Goal: Task Accomplishment & Management: Use online tool/utility

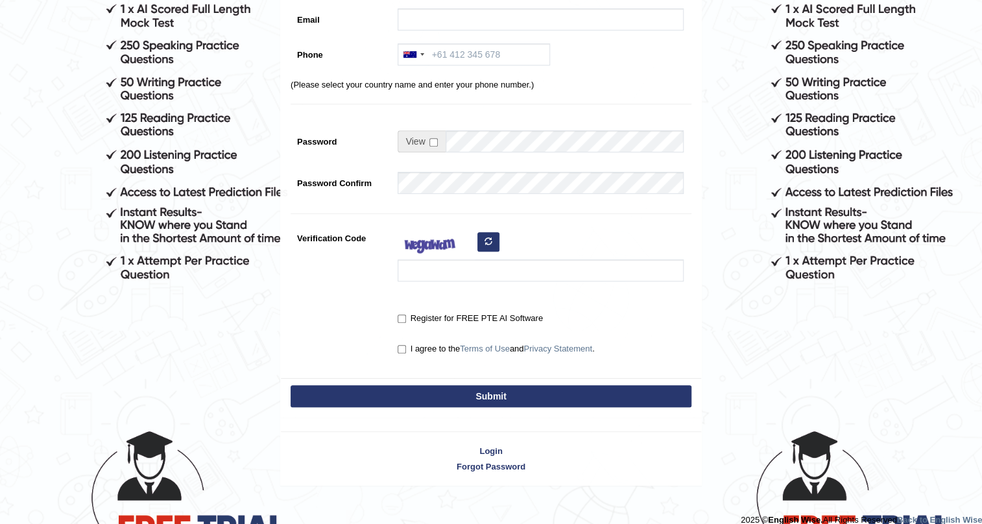
scroll to position [236, 0]
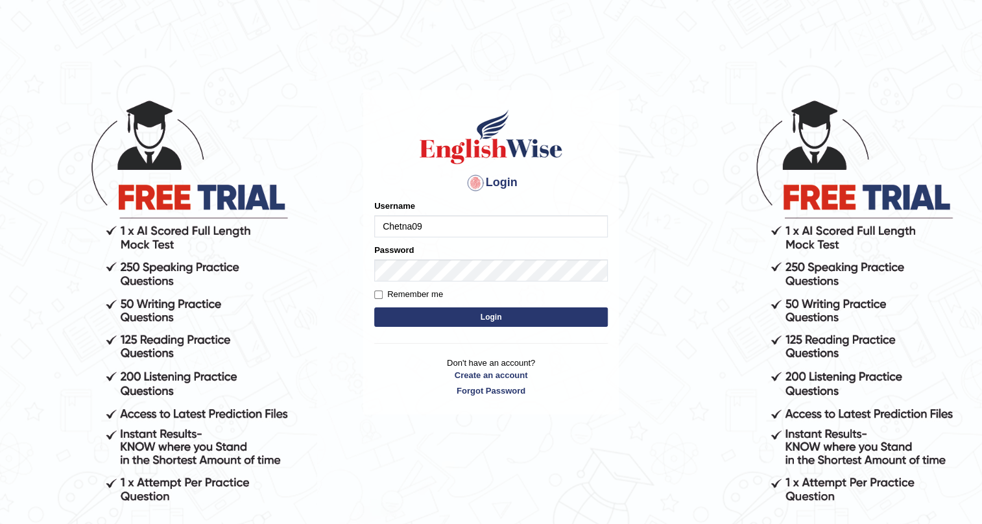
type input "Chetna09"
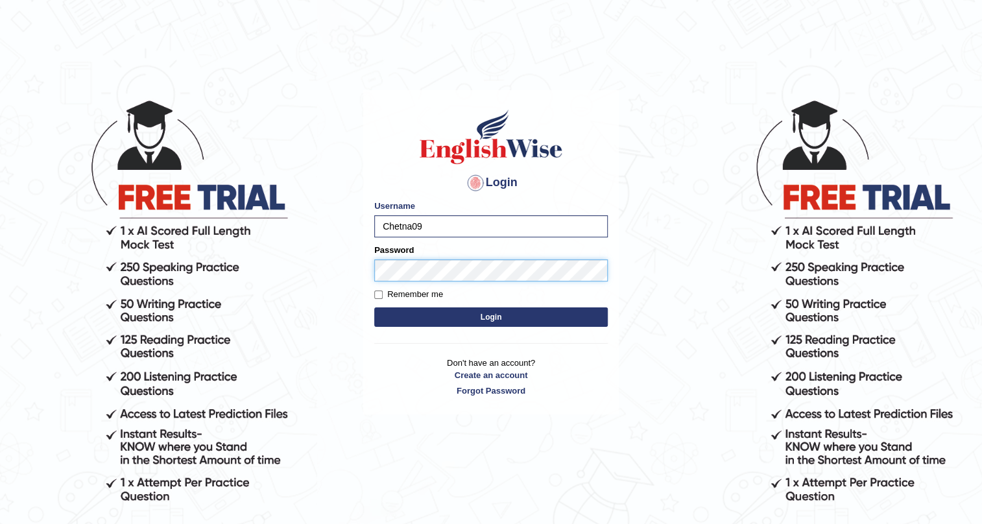
click at [374, 308] on button "Login" at bounding box center [491, 317] width 234 height 19
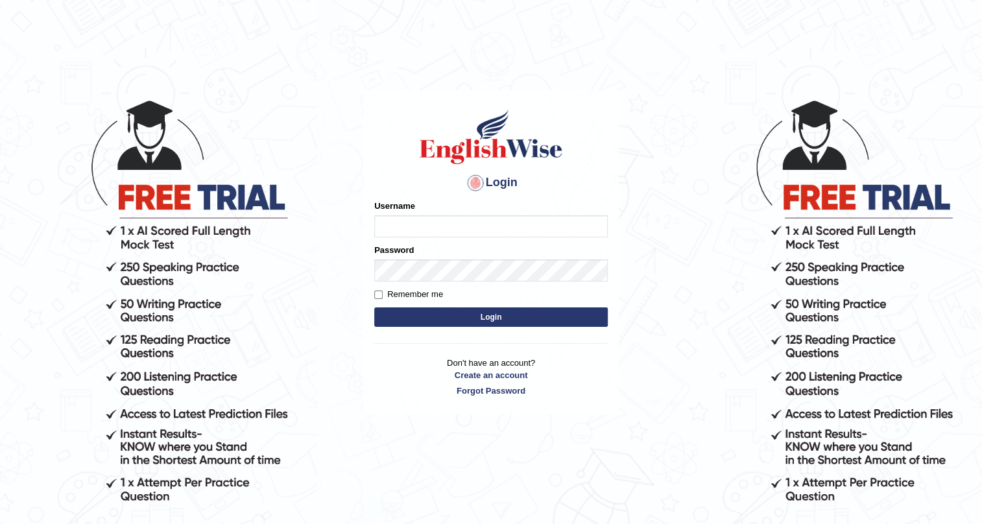
click at [417, 223] on input "Username" at bounding box center [491, 226] width 234 height 22
type input "Chetna09"
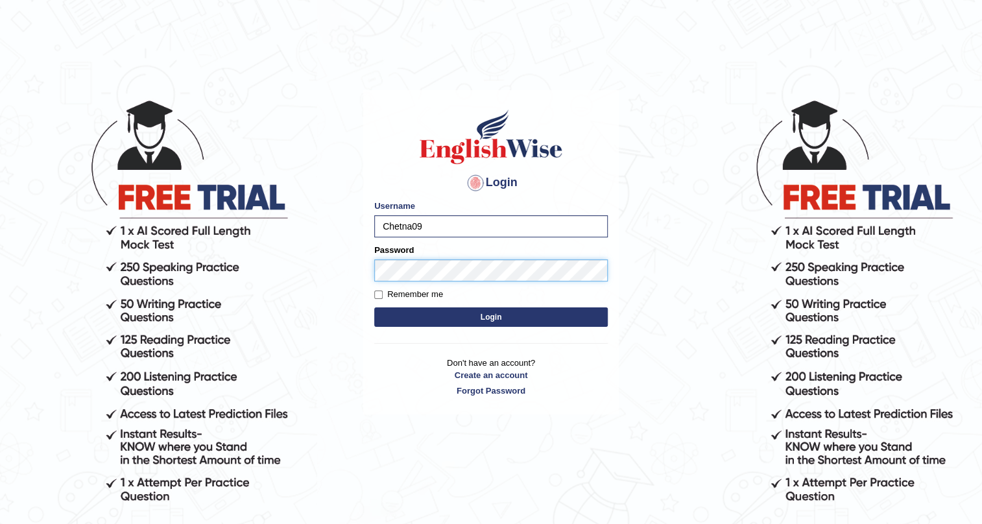
click at [374, 308] on button "Login" at bounding box center [491, 317] width 234 height 19
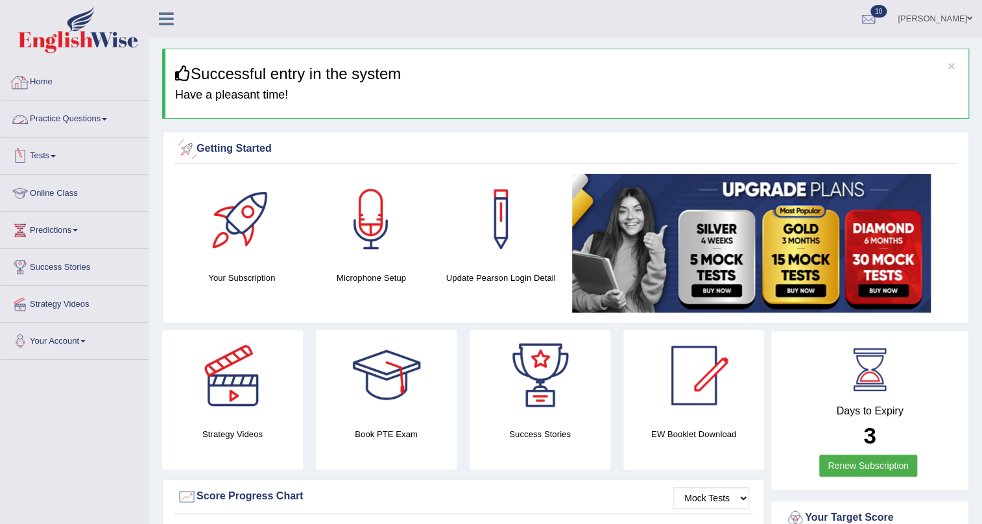
click at [43, 86] on link "Home" at bounding box center [75, 80] width 148 height 32
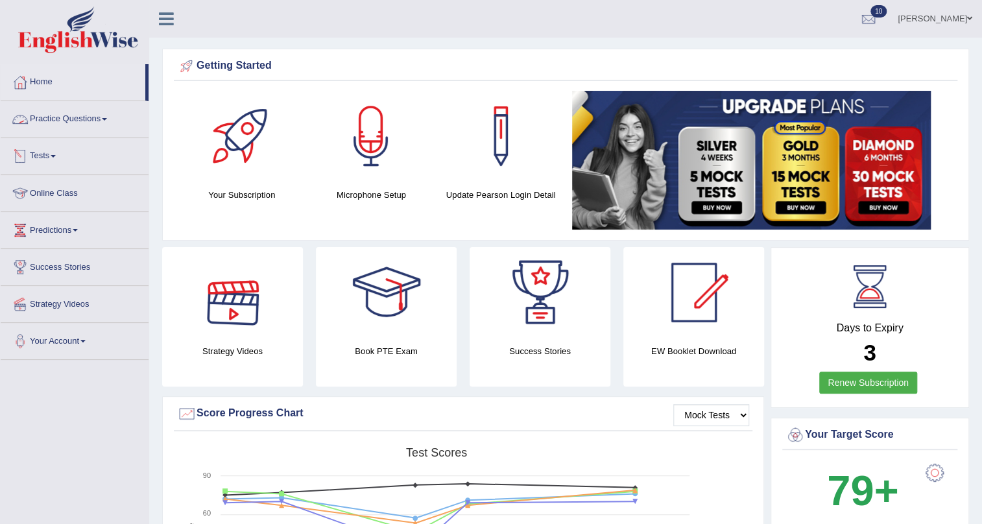
click at [62, 146] on link "Tests" at bounding box center [75, 154] width 148 height 32
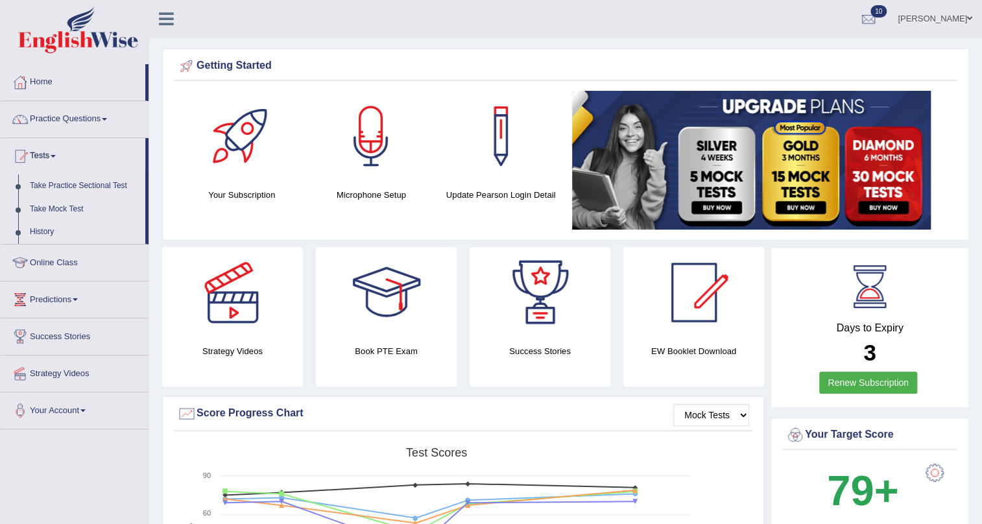
click at [80, 206] on link "Take Mock Test" at bounding box center [84, 209] width 121 height 23
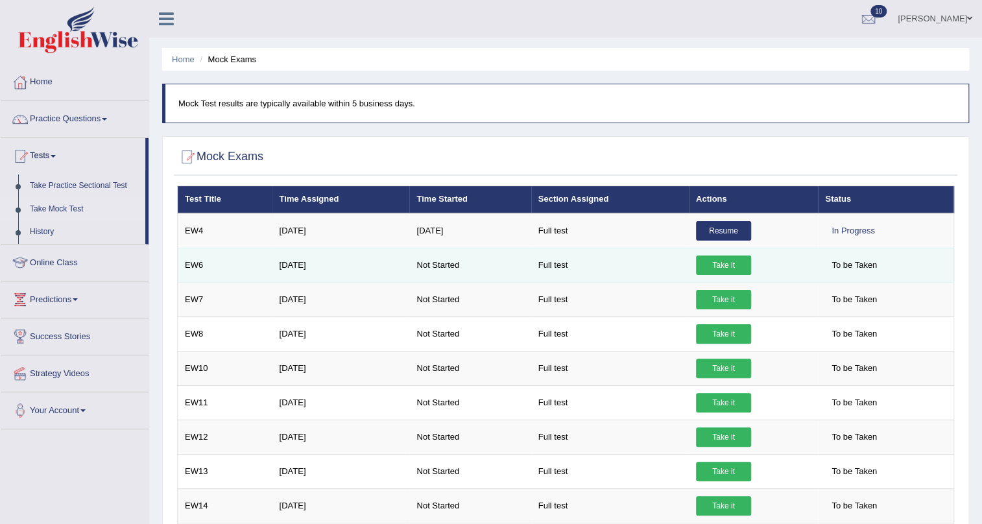
click at [725, 264] on link "Take it" at bounding box center [723, 265] width 55 height 19
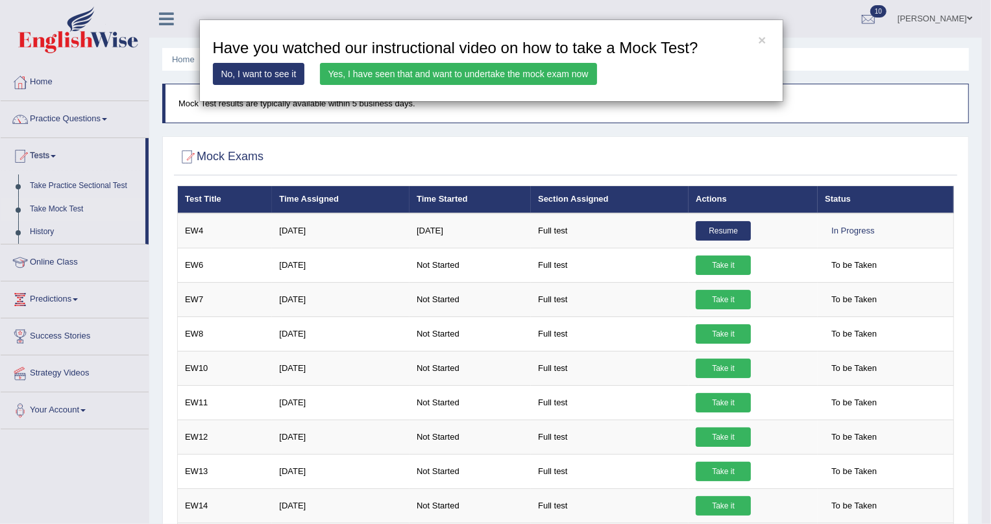
click at [545, 75] on link "Yes, I have seen that and want to undertake the mock exam now" at bounding box center [458, 74] width 277 height 22
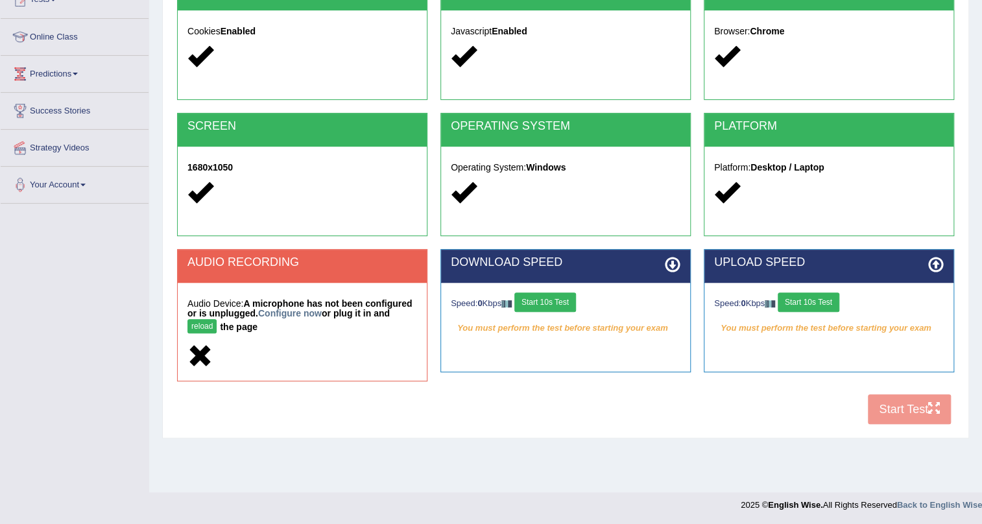
click at [571, 304] on button "Start 10s Test" at bounding box center [546, 302] width 62 height 19
click at [197, 330] on button "reload" at bounding box center [202, 326] width 29 height 14
click at [574, 297] on button "Start 10s Test" at bounding box center [546, 302] width 62 height 19
click at [824, 296] on button "Start 10s Test" at bounding box center [809, 302] width 62 height 19
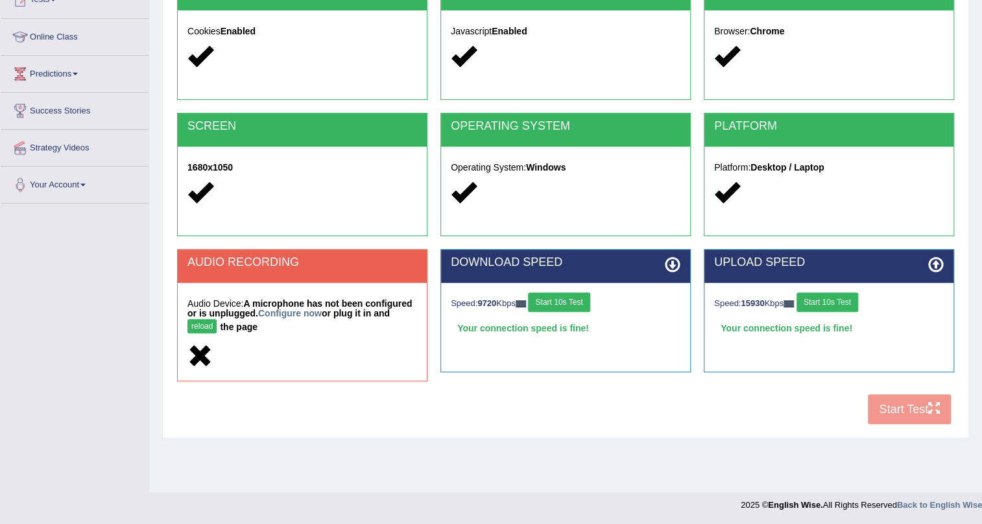
click at [204, 322] on button "reload" at bounding box center [202, 326] width 29 height 14
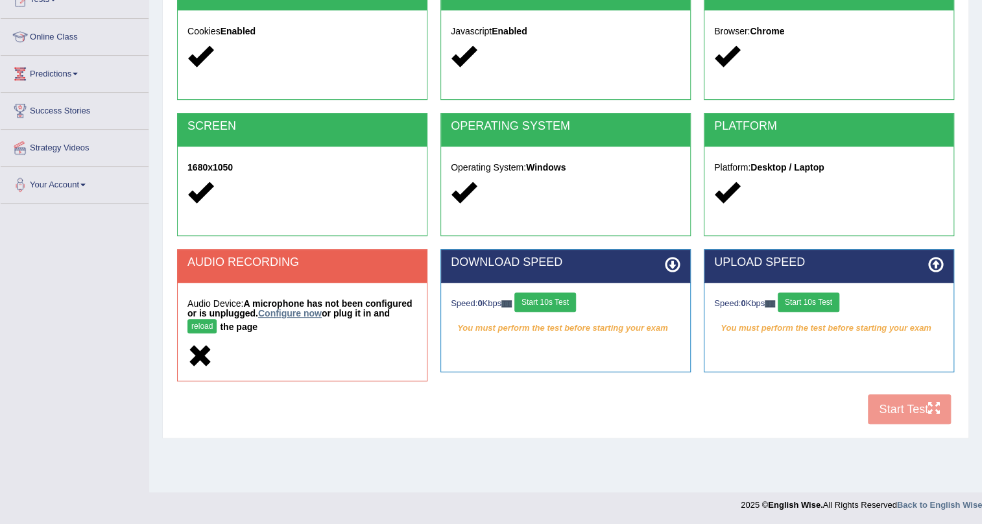
click at [274, 311] on link "Configure now" at bounding box center [290, 313] width 64 height 10
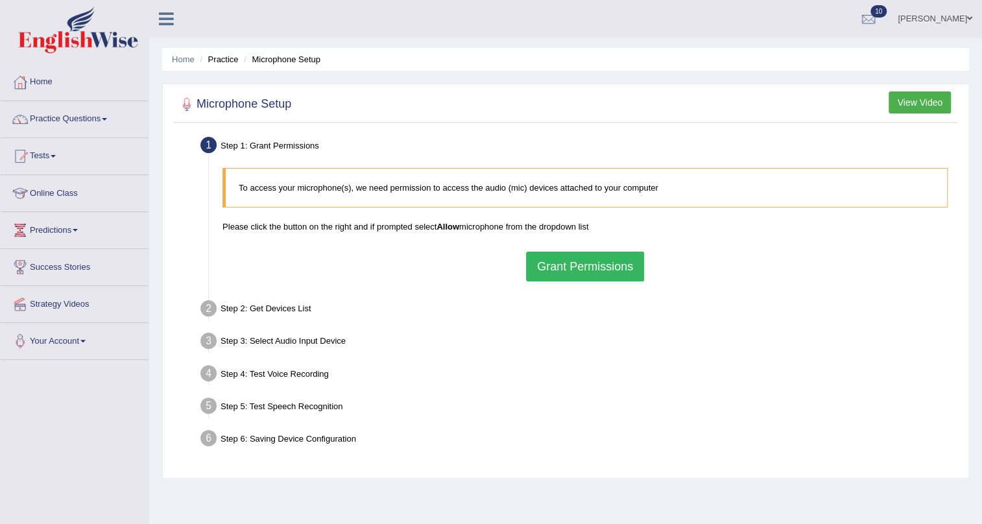
click at [568, 264] on button "Grant Permissions" at bounding box center [585, 267] width 118 height 30
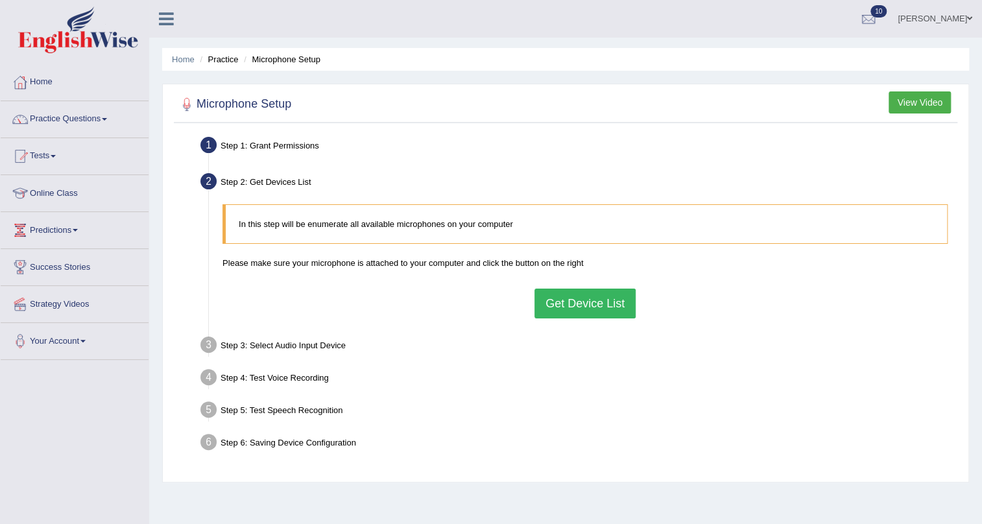
click at [568, 313] on button "Get Device List" at bounding box center [585, 304] width 101 height 30
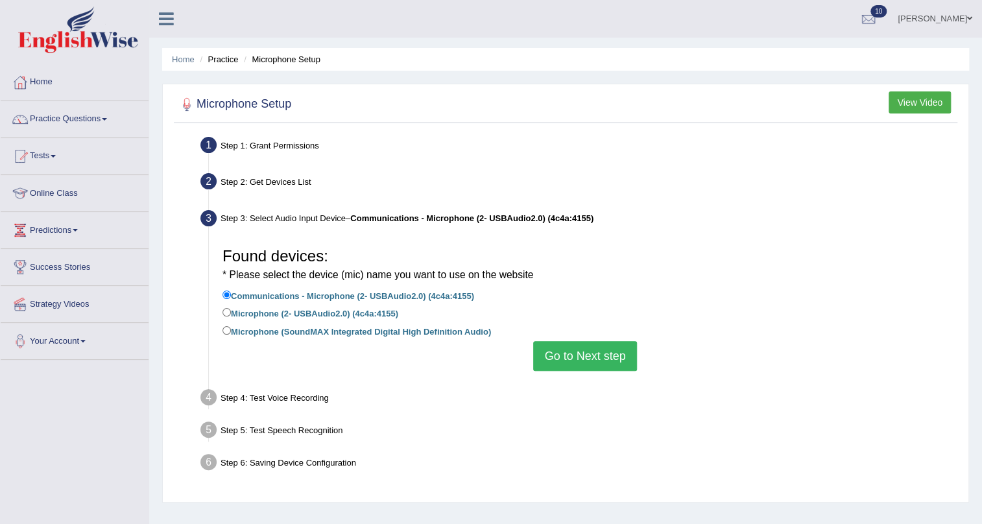
click at [588, 347] on button "Go to Next step" at bounding box center [584, 356] width 103 height 30
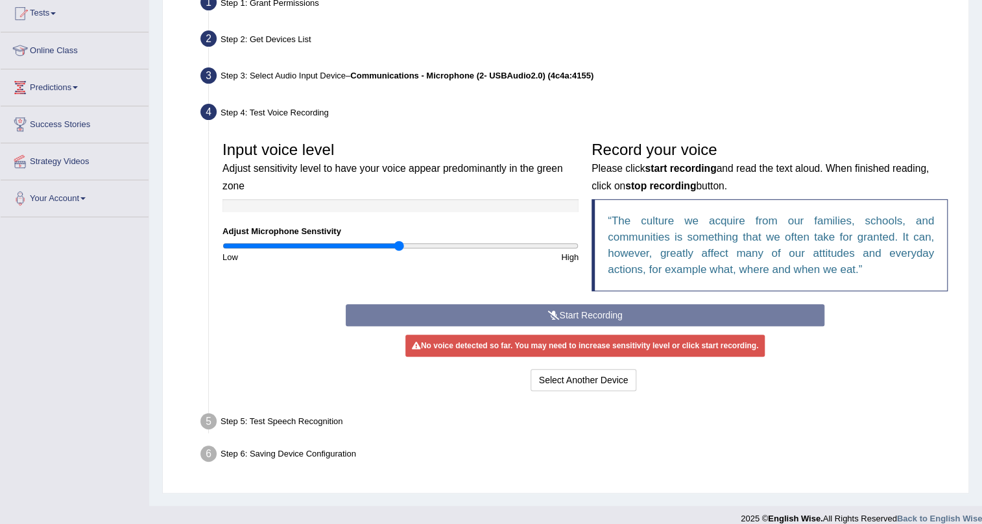
scroll to position [156, 0]
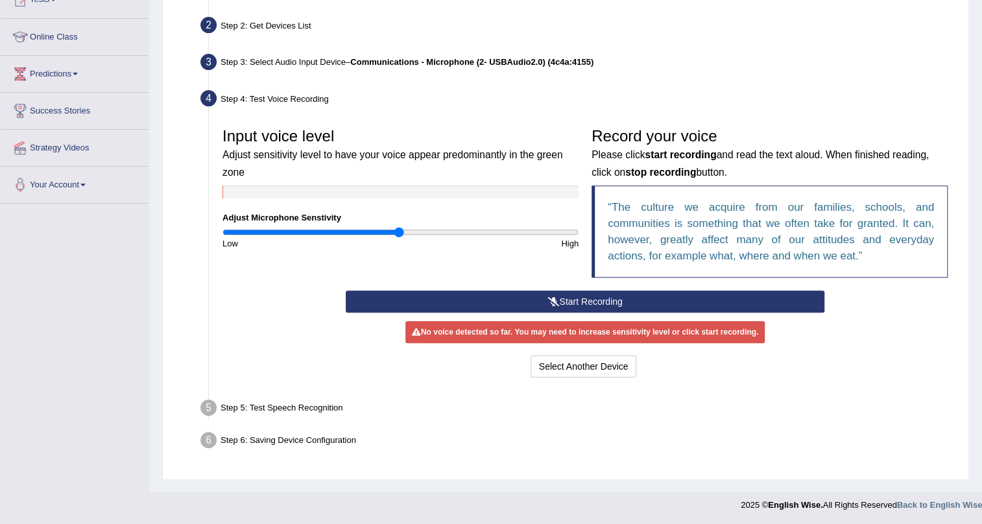
click at [598, 302] on button "Start Recording" at bounding box center [586, 302] width 480 height 22
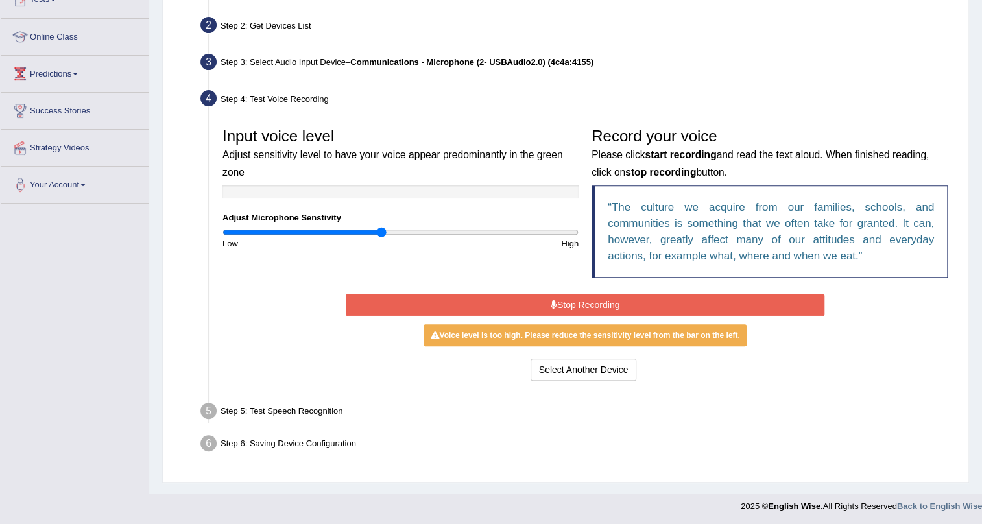
type input "0.9"
click at [381, 229] on input "range" at bounding box center [401, 232] width 356 height 10
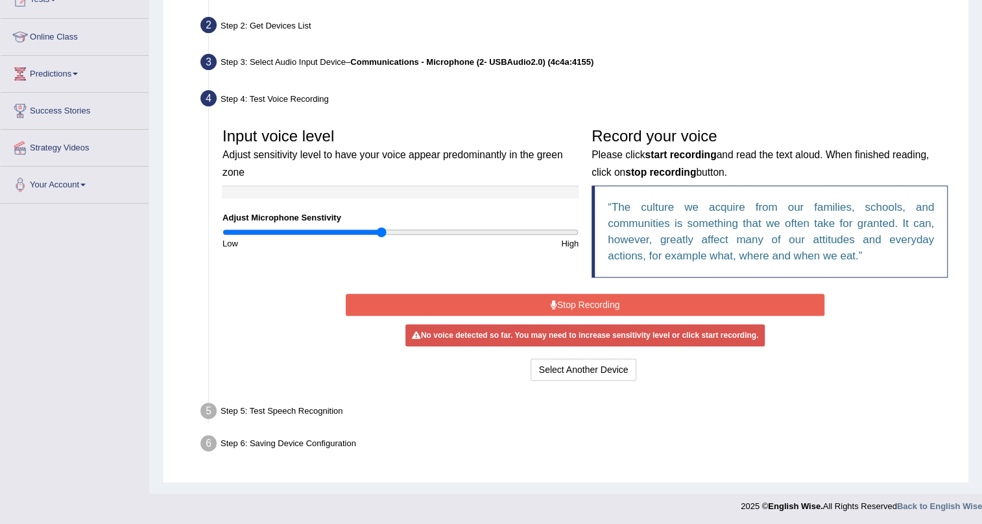
click at [459, 308] on button "Stop Recording" at bounding box center [586, 305] width 480 height 22
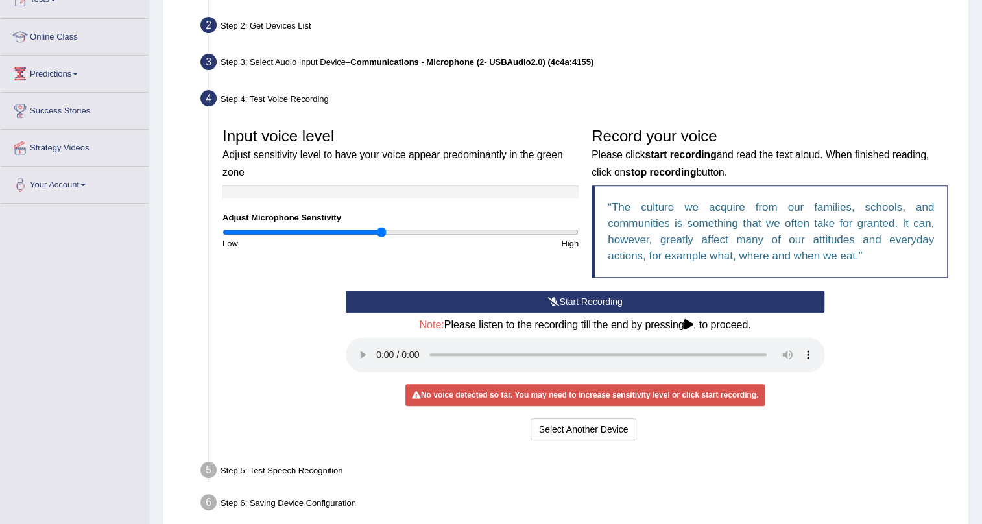
click at [459, 308] on button "Start Recording" at bounding box center [586, 302] width 480 height 22
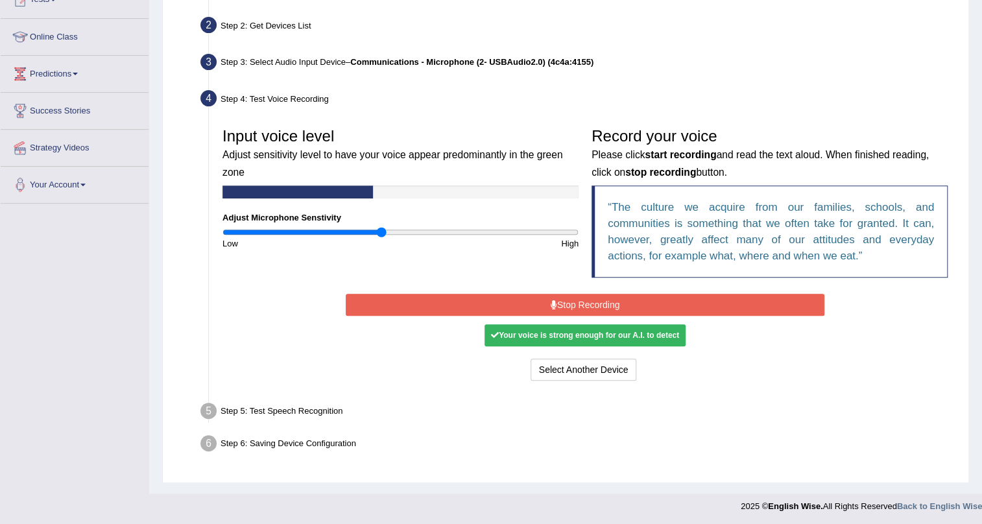
click at [459, 308] on button "Stop Recording" at bounding box center [586, 305] width 480 height 22
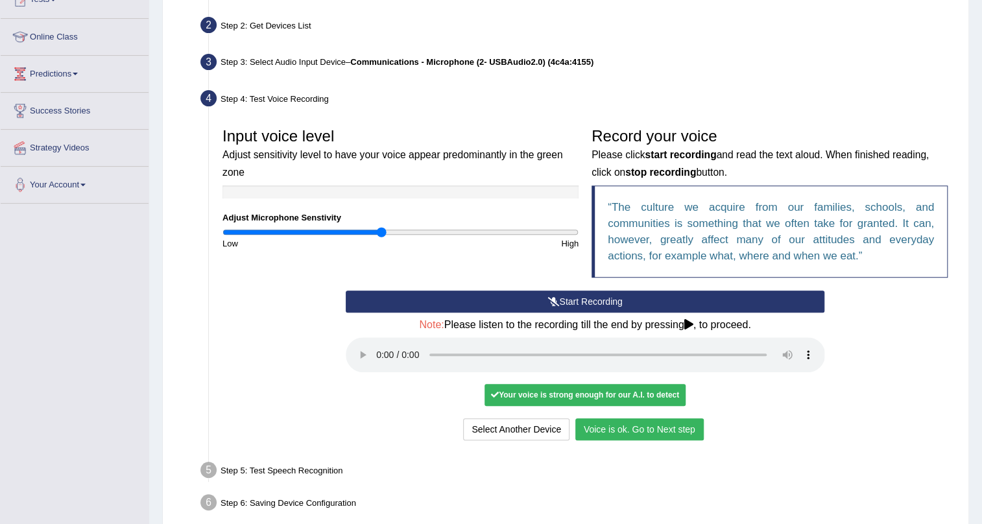
click at [688, 422] on button "Voice is ok. Go to Next step" at bounding box center [640, 430] width 128 height 22
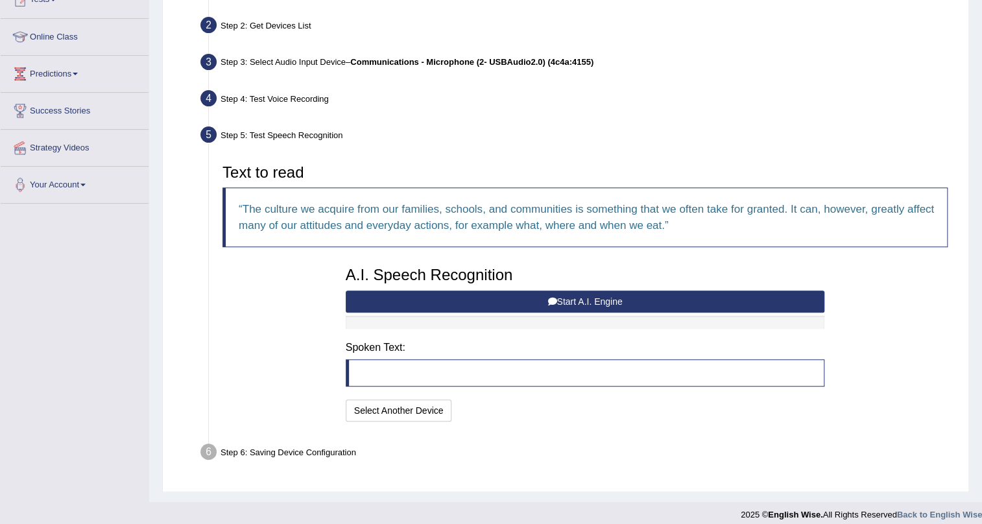
click at [557, 305] on button "Start A.I. Engine" at bounding box center [586, 302] width 480 height 22
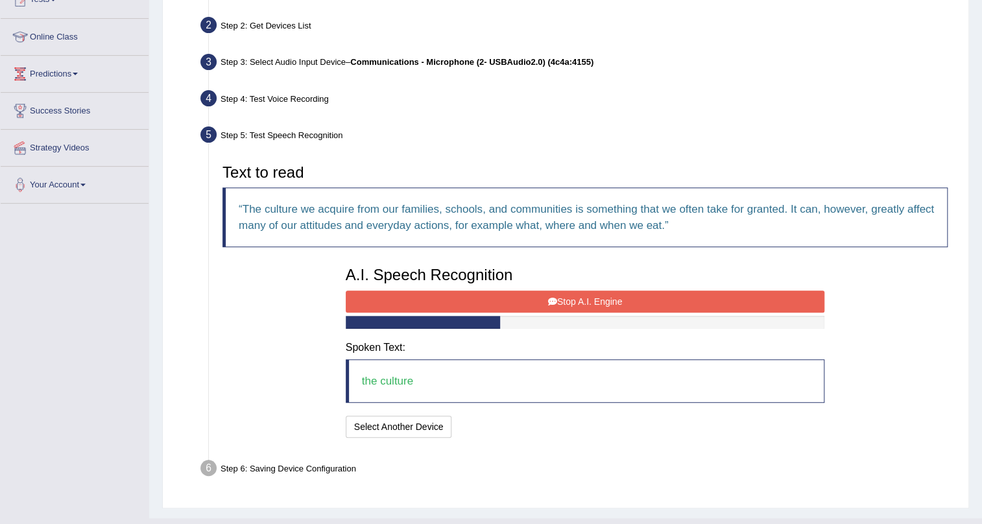
click at [557, 305] on button "Stop A.I. Engine" at bounding box center [586, 302] width 480 height 22
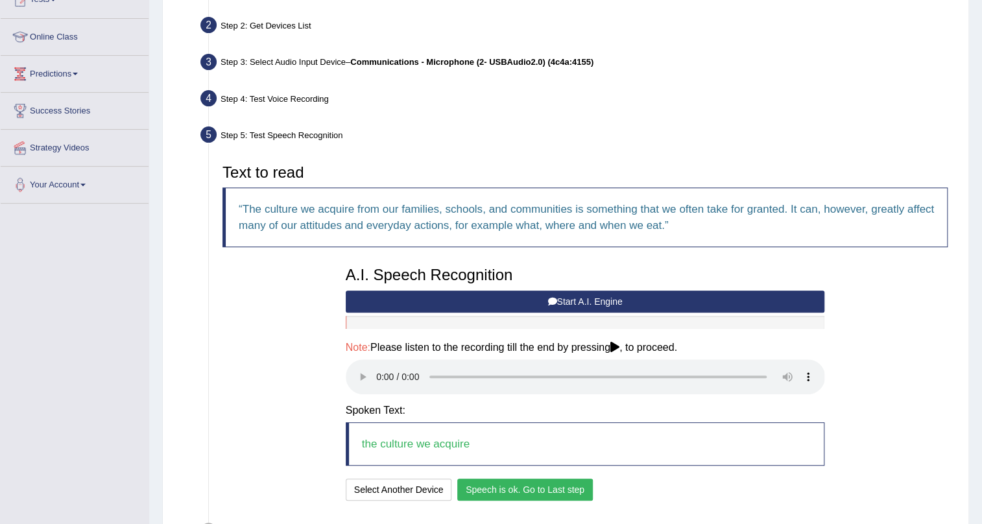
click at [474, 492] on button "Speech is ok. Go to Last step" at bounding box center [525, 490] width 136 height 22
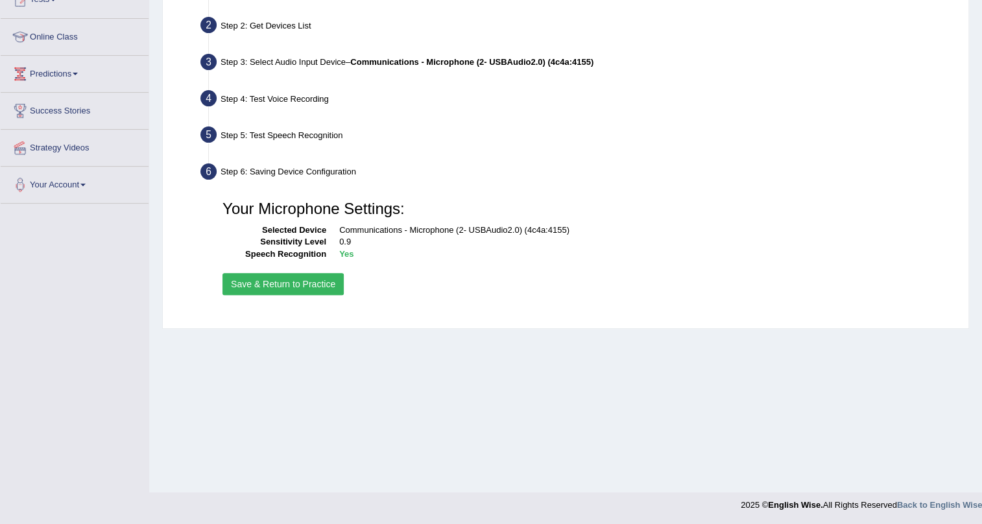
click at [317, 286] on button "Save & Return to Practice" at bounding box center [283, 284] width 121 height 22
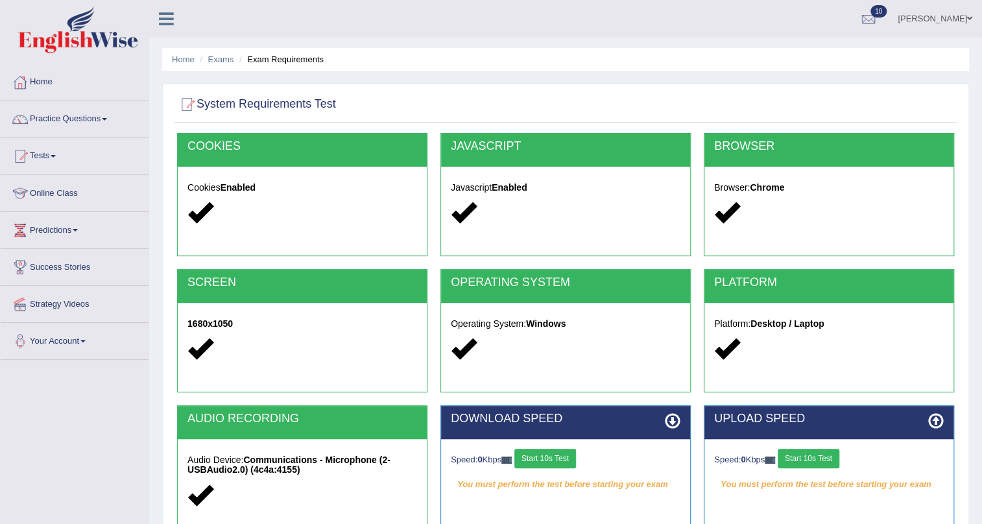
scroll to position [117, 0]
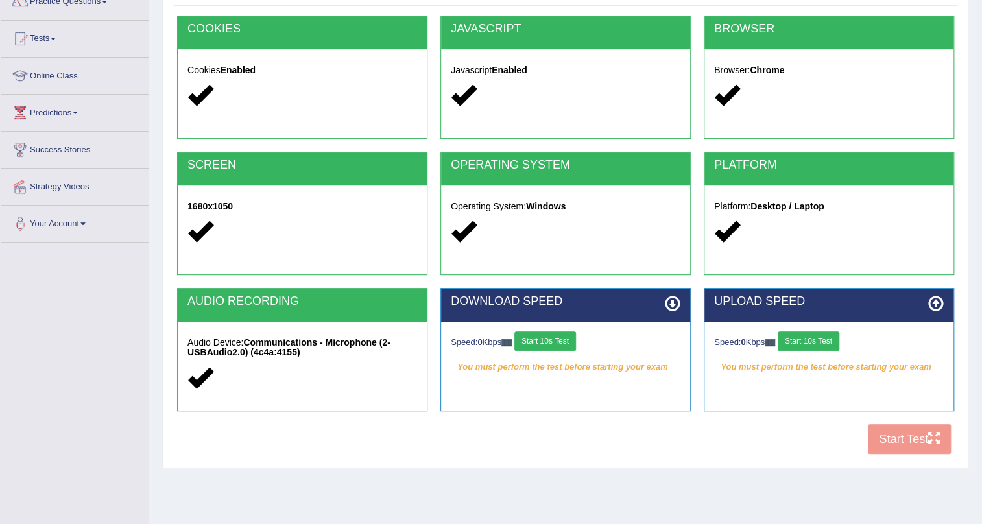
click at [888, 437] on div "COOKIES Cookies Enabled JAVASCRIPT Javascript Enabled BROWSER Browser: Chrome S…" at bounding box center [566, 239] width 784 height 446
click at [566, 340] on button "Start 10s Test" at bounding box center [546, 341] width 62 height 19
click at [807, 339] on button "Start 10s Test" at bounding box center [809, 341] width 62 height 19
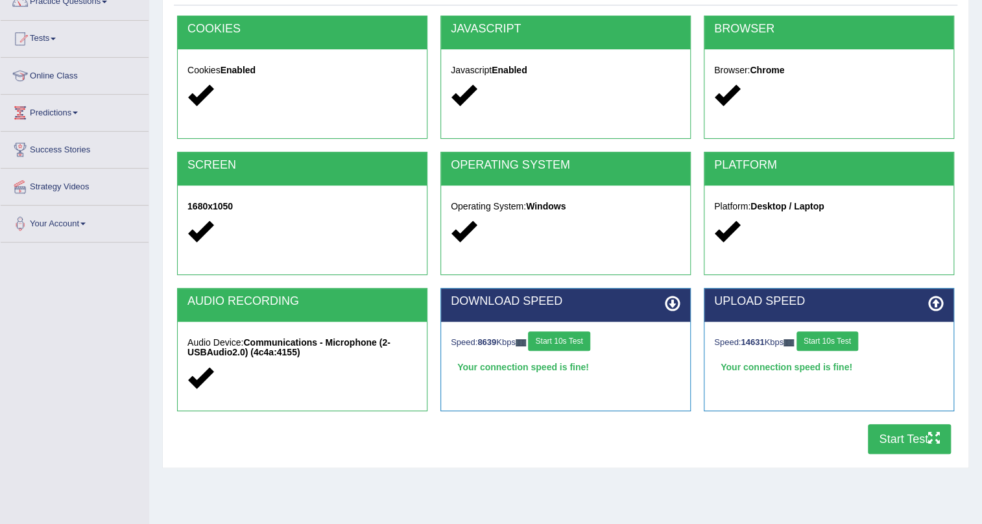
click at [905, 430] on button "Start Test" at bounding box center [909, 439] width 83 height 30
